Goal: Task Accomplishment & Management: Manage account settings

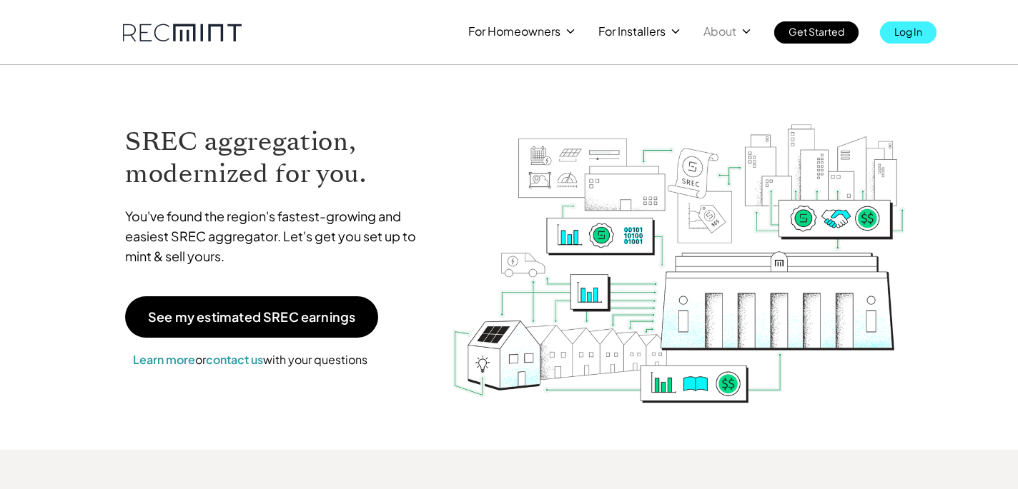
click at [905, 24] on p "Log In" at bounding box center [908, 31] width 28 height 20
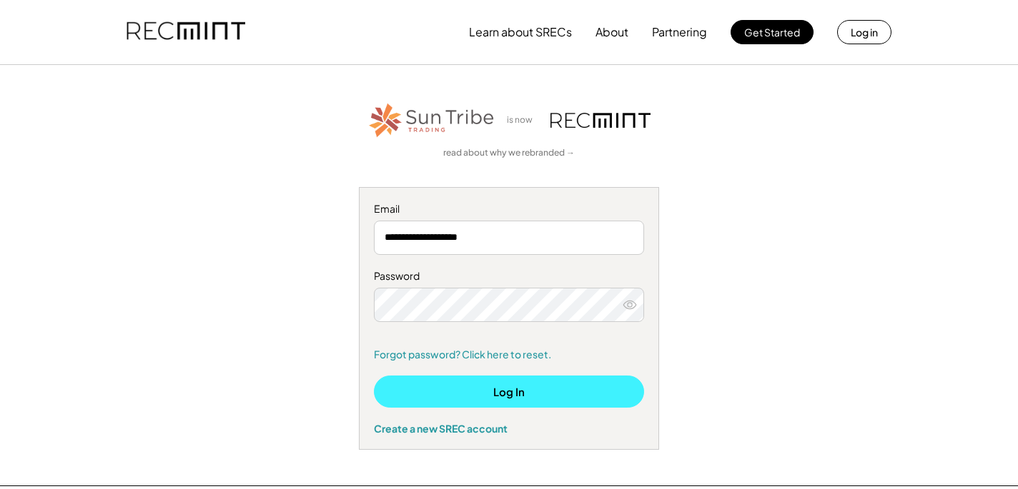
click at [479, 392] on button "Log In" at bounding box center [509, 392] width 270 height 32
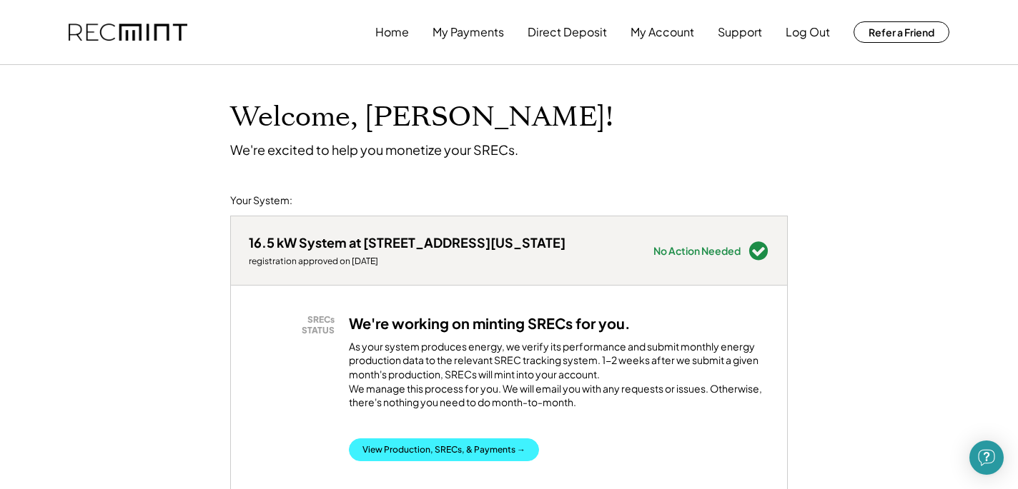
click at [411, 452] on button "View Production, SRECs, & Payments →" at bounding box center [444, 450] width 190 height 23
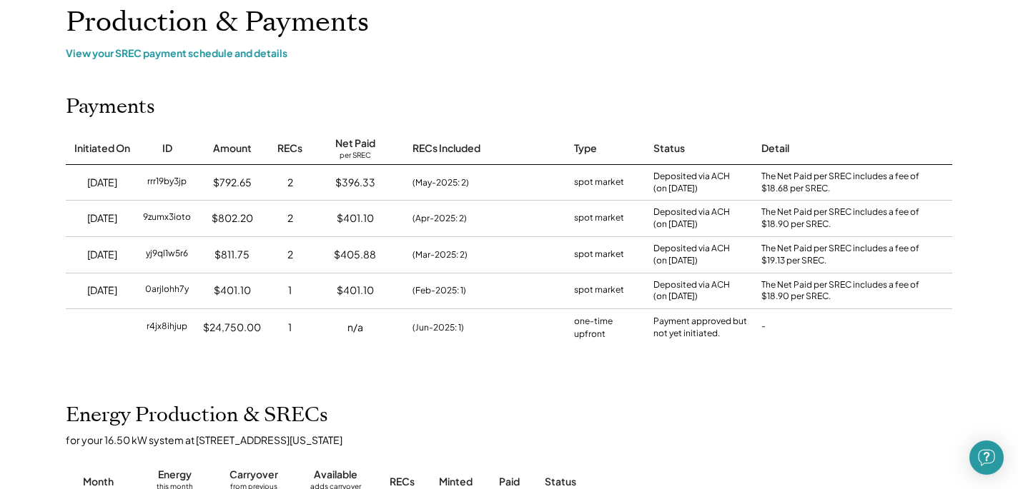
scroll to position [91, 0]
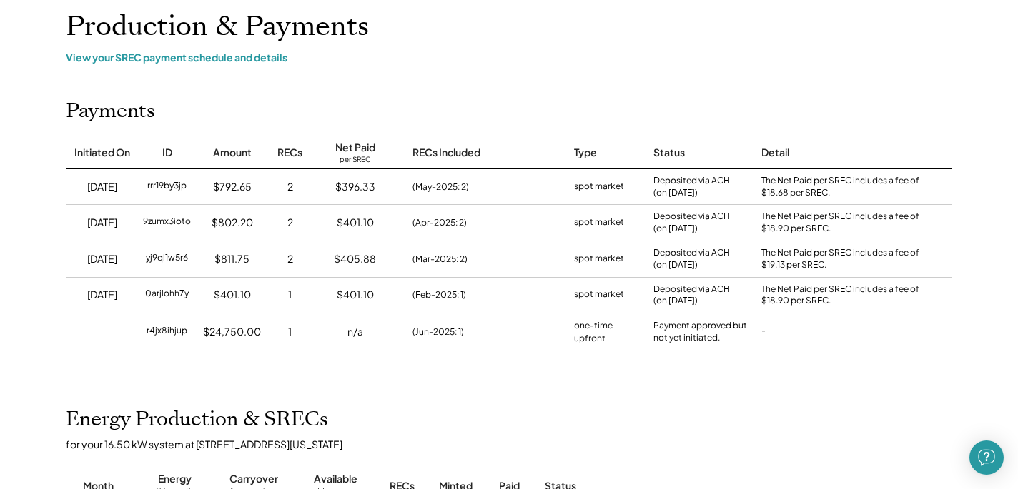
drag, startPoint x: 1002, startPoint y: 115, endPoint x: 1013, endPoint y: 14, distance: 102.1
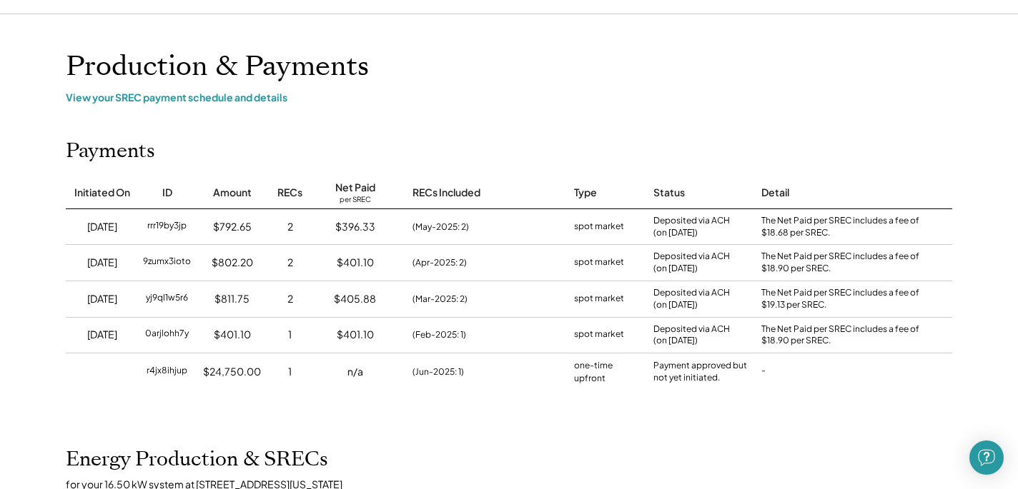
scroll to position [0, 0]
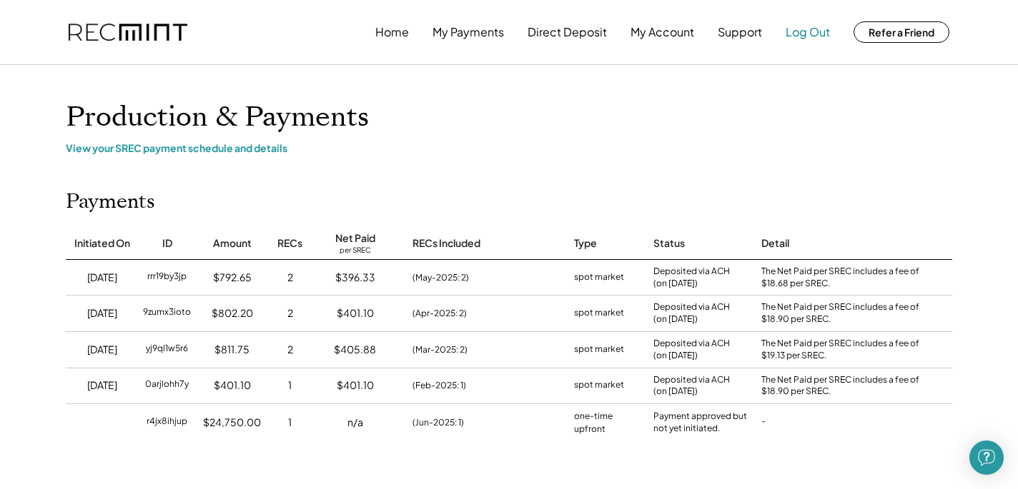
click at [822, 35] on button "Log Out" at bounding box center [807, 32] width 44 height 29
